Goal: Information Seeking & Learning: Learn about a topic

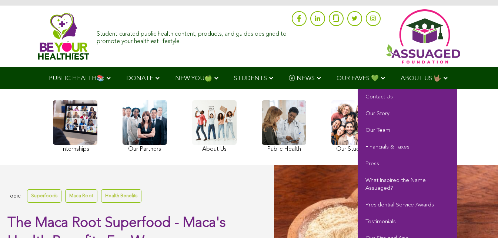
click at [393, 89] on link "ABOUT US 🤟🏽" at bounding box center [425, 78] width 64 height 22
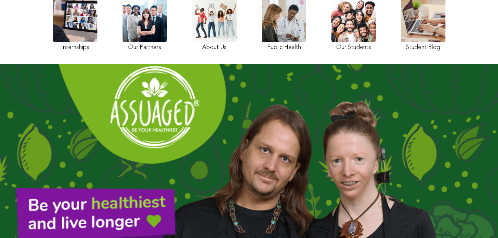
scroll to position [87, 0]
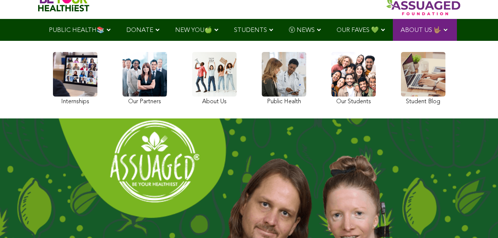
click at [53, 107] on link at bounding box center [75, 79] width 44 height 55
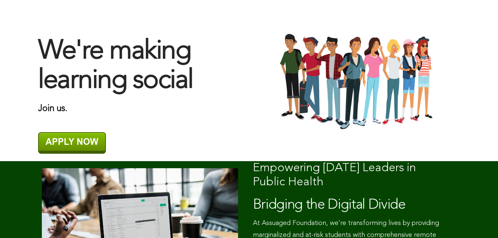
scroll to position [180, 0]
